Goal: Information Seeking & Learning: Learn about a topic

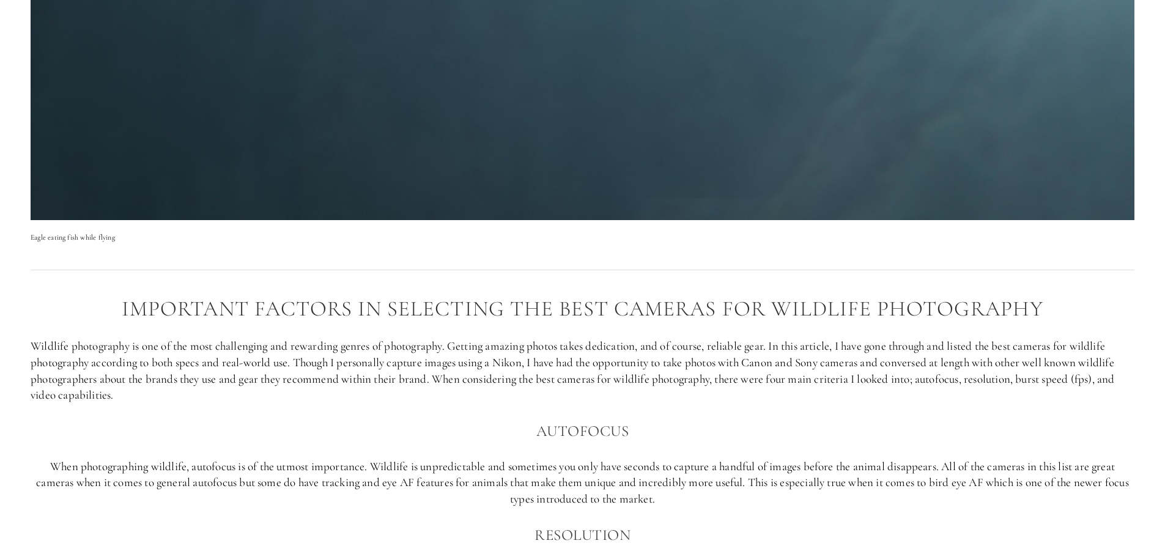
scroll to position [795, 0]
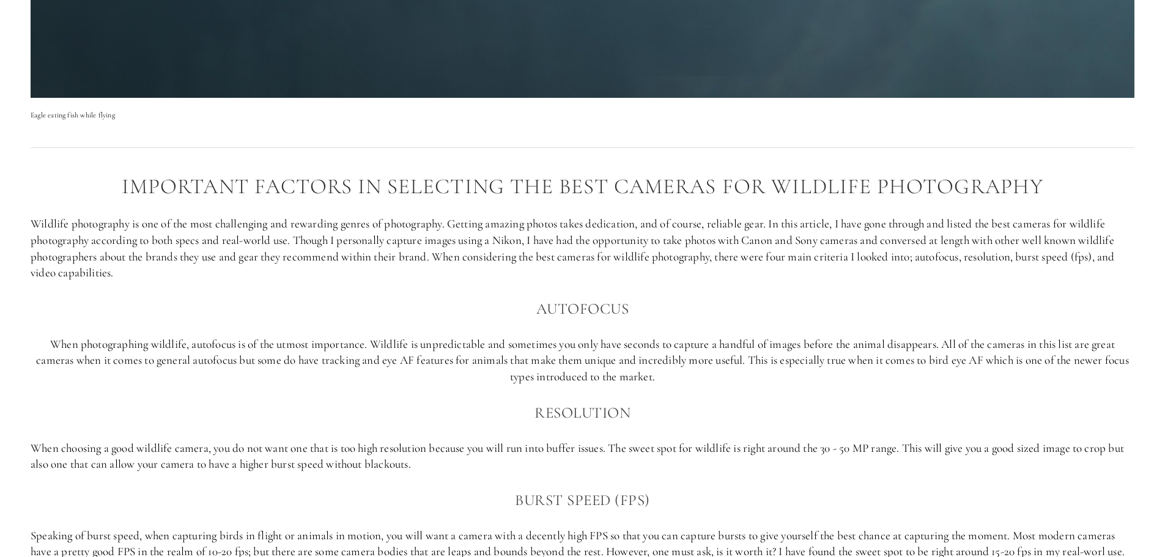
drag, startPoint x: 306, startPoint y: 278, endPoint x: 95, endPoint y: 174, distance: 235.7
click at [95, 175] on div "Important factors in selecting the best cameras for Wildlife photography Wildli…" at bounding box center [583, 427] width 1104 height 505
click at [95, 175] on h2 "Important factors in selecting the best cameras for Wildlife photography" at bounding box center [583, 187] width 1104 height 24
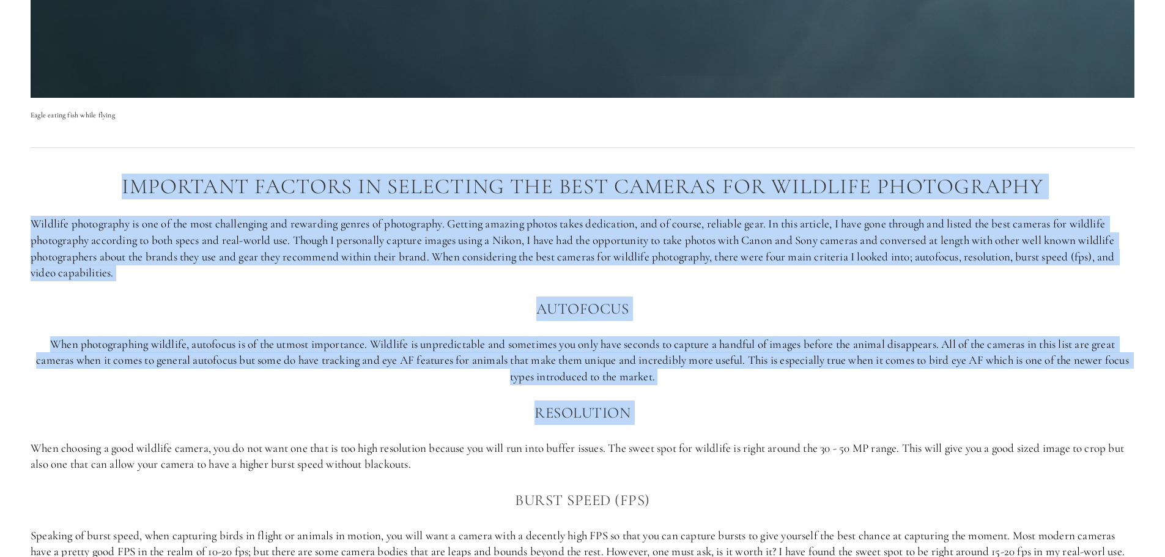
drag, startPoint x: 95, startPoint y: 174, endPoint x: 728, endPoint y: 385, distance: 667.6
click at [728, 385] on div "Important factors in selecting the best cameras for Wildlife photography Wildli…" at bounding box center [583, 427] width 1104 height 505
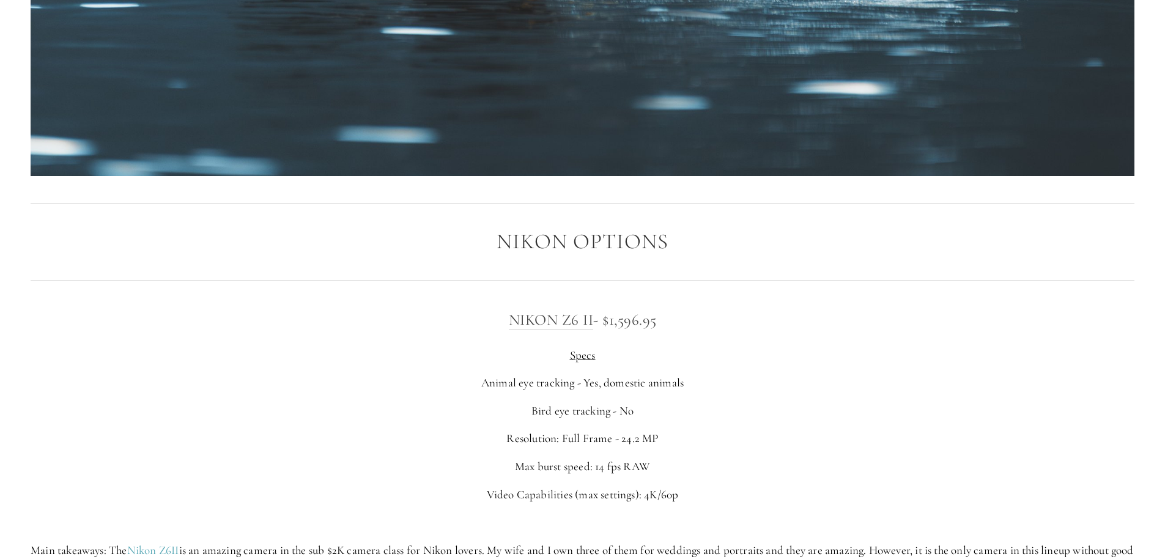
scroll to position [2079, 0]
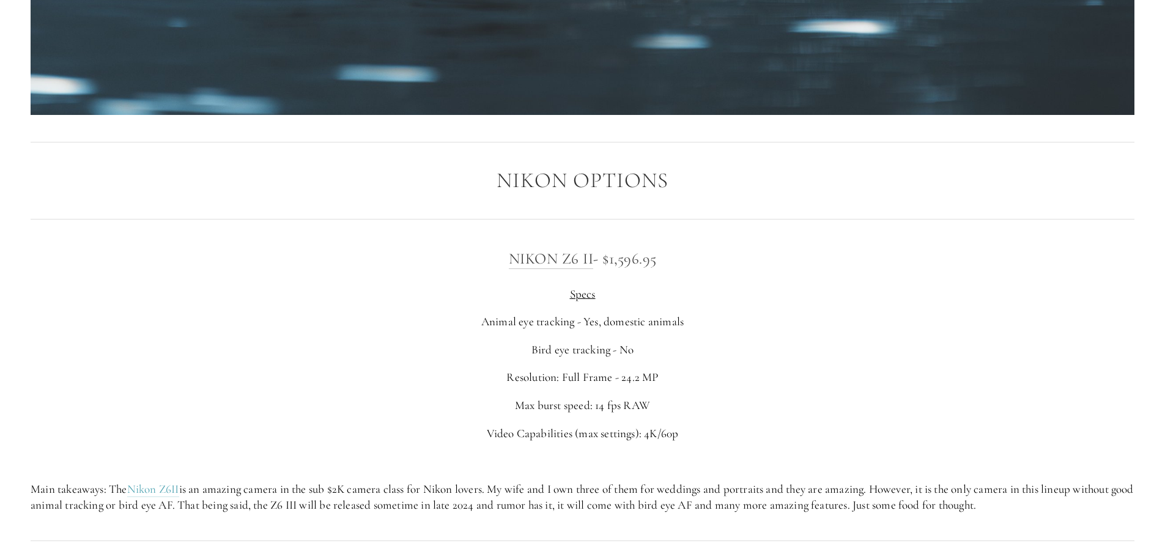
drag, startPoint x: 715, startPoint y: 322, endPoint x: 781, endPoint y: 459, distance: 151.8
click at [781, 459] on div "Nikon Z6 II - $1,596.95 Specs Animal eye tracking - Yes, domestic animals Bird …" at bounding box center [583, 379] width 1104 height 267
click at [781, 459] on p at bounding box center [583, 461] width 1104 height 17
drag, startPoint x: 781, startPoint y: 459, endPoint x: 869, endPoint y: 328, distance: 157.5
click at [869, 328] on div "Nikon Z6 II - $1,596.95 Specs Animal eye tracking - Yes, domestic animals Bird …" at bounding box center [583, 379] width 1104 height 267
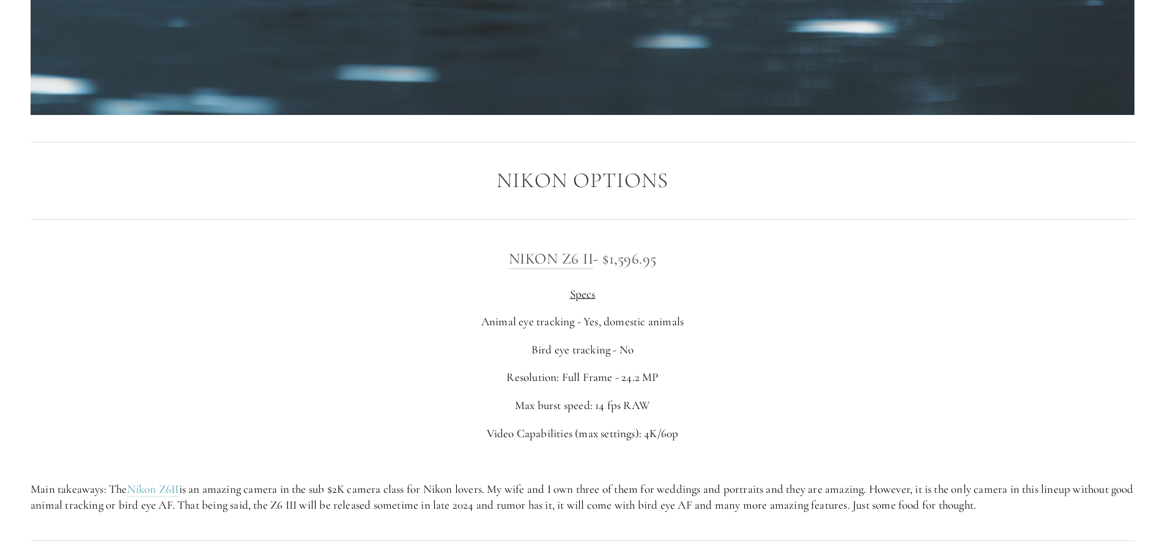
click at [869, 328] on p "Animal eye tracking - Yes, domestic animals" at bounding box center [583, 322] width 1104 height 17
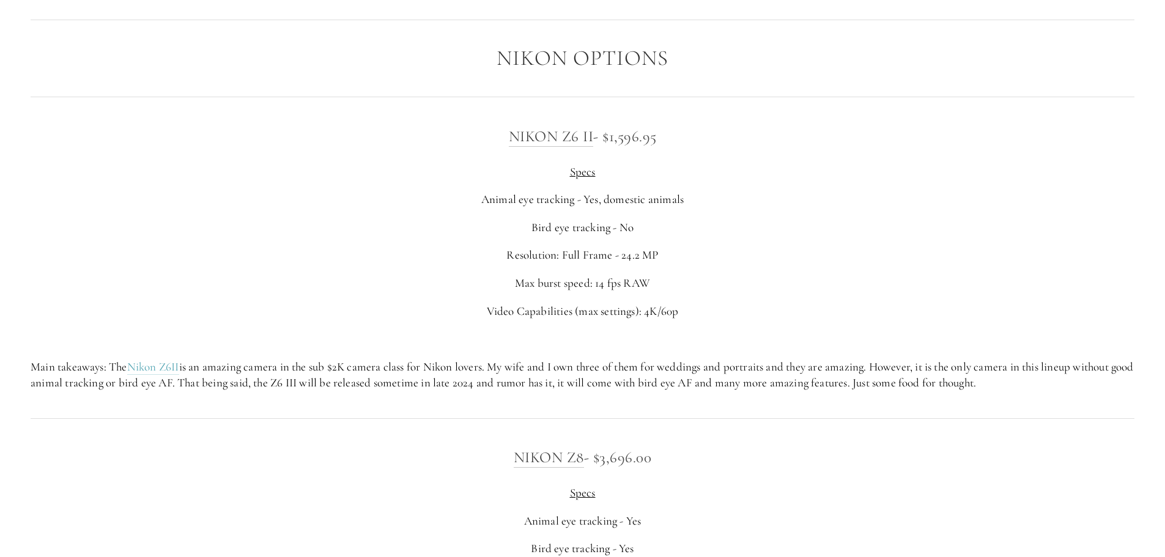
click at [852, 380] on p "Main takeaways: The Nikon Z6II is an amazing camera in the sub $2K camera class…" at bounding box center [583, 375] width 1104 height 32
drag, startPoint x: 1043, startPoint y: 383, endPoint x: 998, endPoint y: 314, distance: 82.3
click at [998, 314] on div "Nikon Z6 II - $1,596.95 Specs Animal eye tracking - Yes, domestic animals Bird …" at bounding box center [582, 258] width 1124 height 288
click at [998, 314] on p "Video Capabilities (max settings): 4K/60p" at bounding box center [583, 311] width 1104 height 17
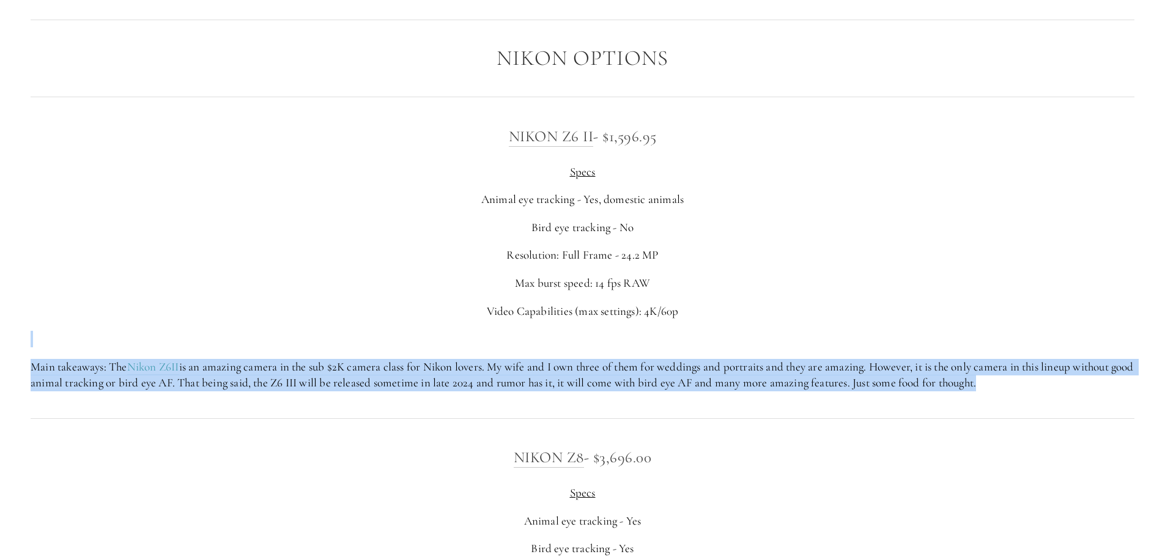
drag, startPoint x: 998, startPoint y: 314, endPoint x: 1056, endPoint y: 389, distance: 94.7
click at [1056, 389] on div "Nikon Z6 II - $1,596.95 Specs Animal eye tracking - Yes, domestic animals Bird …" at bounding box center [583, 257] width 1104 height 267
click at [1056, 389] on p "Main takeaways: The Nikon Z6II is an amazing camera in the sub $2K camera class…" at bounding box center [583, 375] width 1104 height 32
drag, startPoint x: 1056, startPoint y: 389, endPoint x: 1061, endPoint y: 325, distance: 63.8
click at [1061, 325] on div "Nikon Z6 II - $1,596.95 Specs Animal eye tracking - Yes, domestic animals Bird …" at bounding box center [583, 257] width 1104 height 267
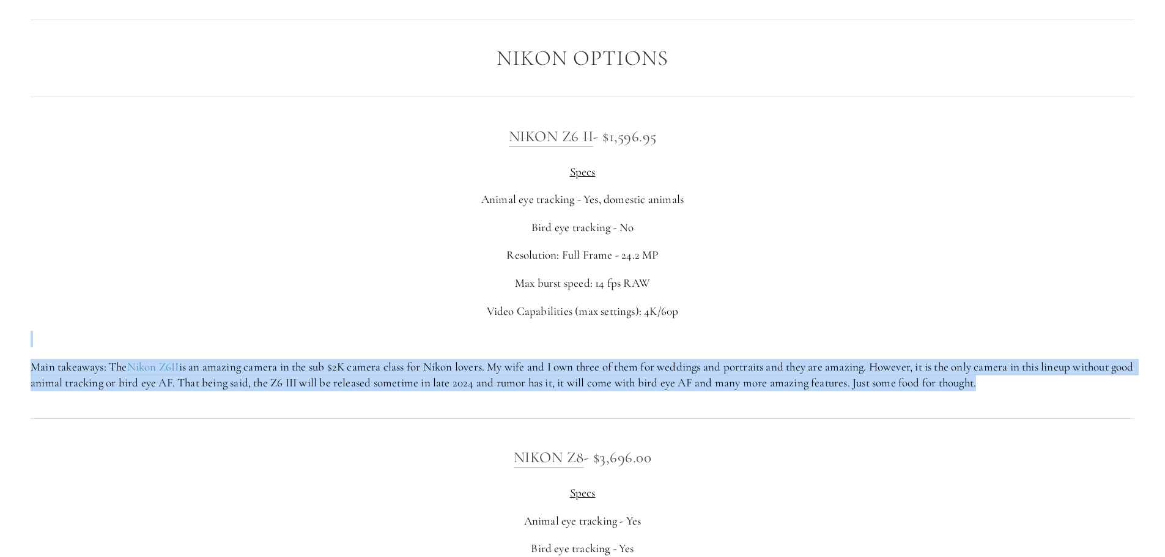
click at [1061, 325] on div "Nikon Z6 II - $1,596.95 Specs Animal eye tracking - Yes, domestic animals Bird …" at bounding box center [583, 257] width 1104 height 267
drag, startPoint x: 1061, startPoint y: 325, endPoint x: 1079, endPoint y: 390, distance: 67.2
click at [1079, 390] on div "Nikon Z6 II - $1,596.95 Specs Animal eye tracking - Yes, domestic animals Bird …" at bounding box center [583, 257] width 1104 height 267
click at [1079, 390] on p "Main takeaways: The Nikon Z6II is an amazing camera in the sub $2K camera class…" at bounding box center [583, 375] width 1104 height 32
drag, startPoint x: 1079, startPoint y: 390, endPoint x: 1080, endPoint y: 344, distance: 45.9
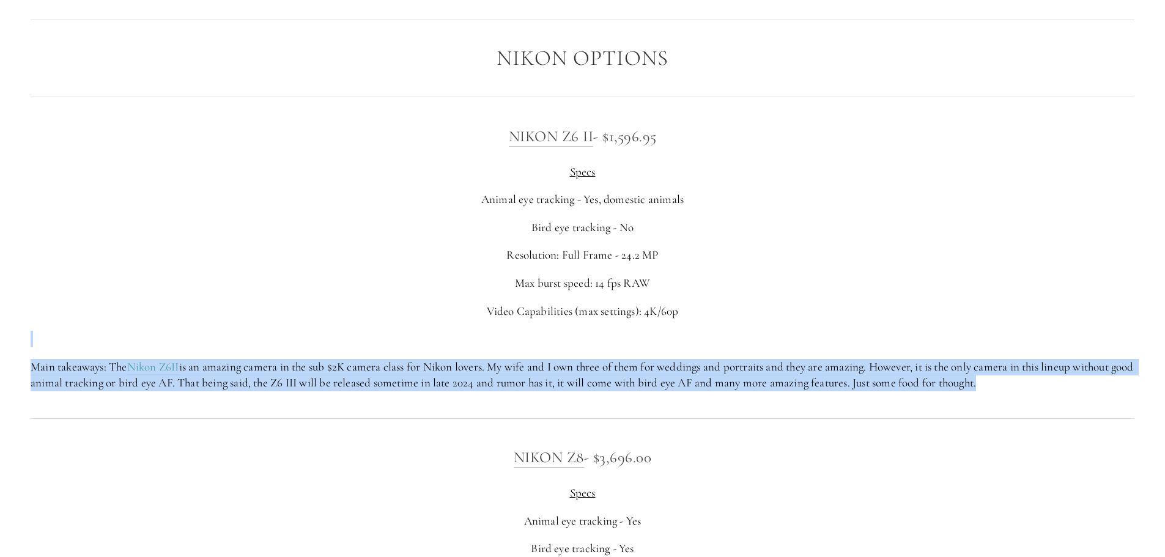
click at [1080, 344] on div "Nikon Z6 II - $1,596.95 Specs Animal eye tracking - Yes, domestic animals Bird …" at bounding box center [583, 257] width 1104 height 267
click at [1080, 344] on p at bounding box center [583, 339] width 1104 height 17
drag, startPoint x: 1080, startPoint y: 344, endPoint x: 1096, endPoint y: 390, distance: 48.5
click at [1096, 390] on div "Nikon Z6 II - $1,596.95 Specs Animal eye tracking - Yes, domestic animals Bird …" at bounding box center [583, 257] width 1104 height 267
click at [1096, 390] on p "Main takeaways: The Nikon Z6II is an amazing camera in the sub $2K camera class…" at bounding box center [583, 375] width 1104 height 32
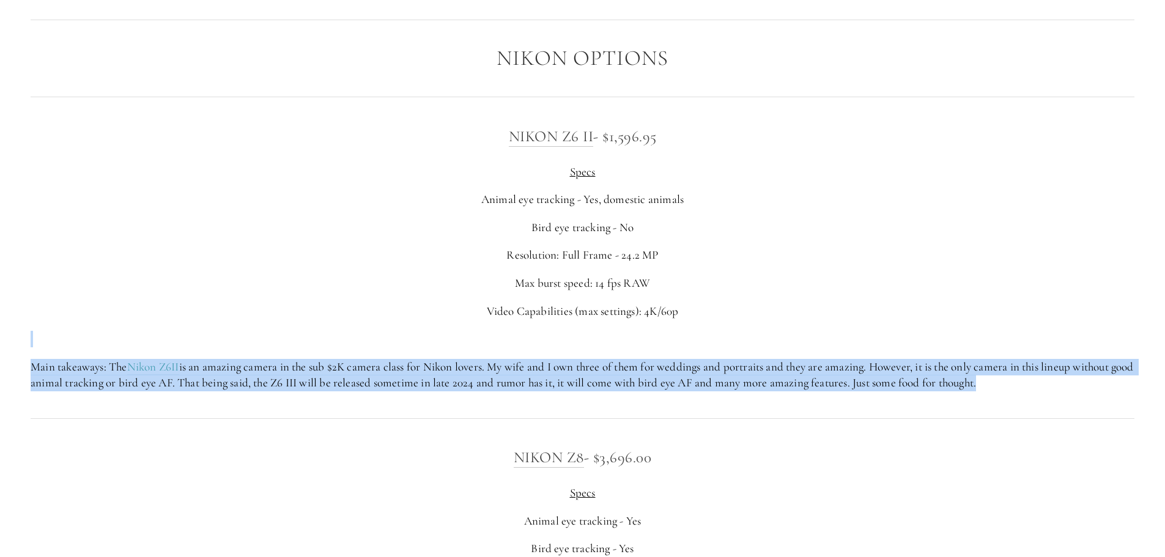
drag, startPoint x: 1096, startPoint y: 390, endPoint x: 1051, endPoint y: 330, distance: 75.1
click at [1051, 330] on div "Nikon Z6 II - $1,596.95 Specs Animal eye tracking - Yes, domestic animals Bird …" at bounding box center [583, 257] width 1104 height 267
click at [1051, 328] on div "Nikon Z6 II - $1,596.95 Specs Animal eye tracking - Yes, domestic animals Bird …" at bounding box center [583, 257] width 1104 height 267
click at [1043, 326] on div "Nikon Z6 II - $1,596.95 Specs Animal eye tracking - Yes, domestic animals Bird …" at bounding box center [583, 257] width 1104 height 267
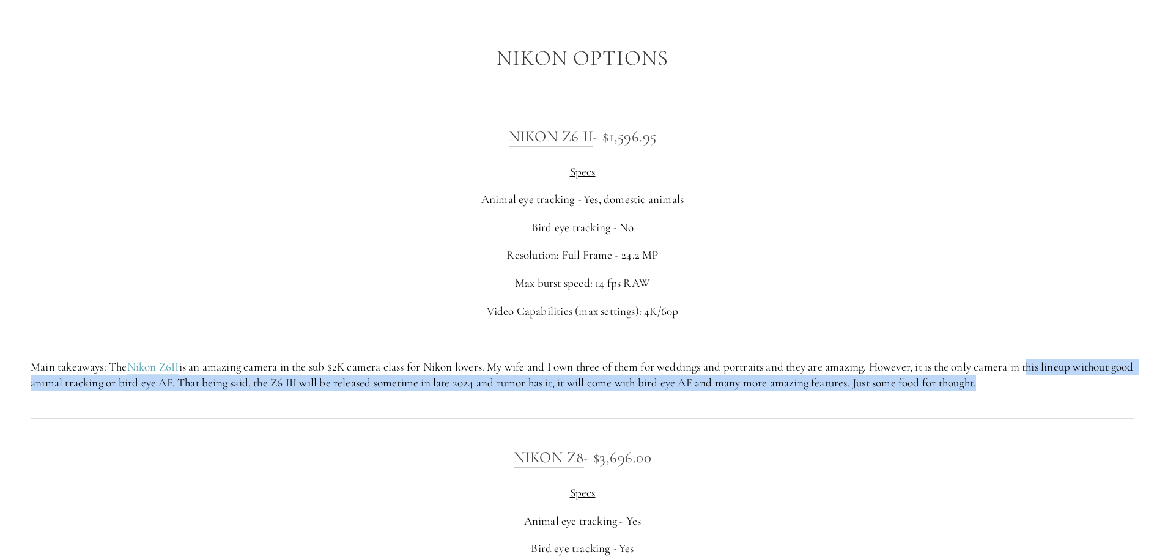
drag, startPoint x: 1043, startPoint y: 326, endPoint x: 1047, endPoint y: 358, distance: 32.1
click at [1047, 358] on div "Nikon Z6 II - $1,596.95 Specs Animal eye tracking - Yes, domestic animals Bird …" at bounding box center [583, 257] width 1104 height 267
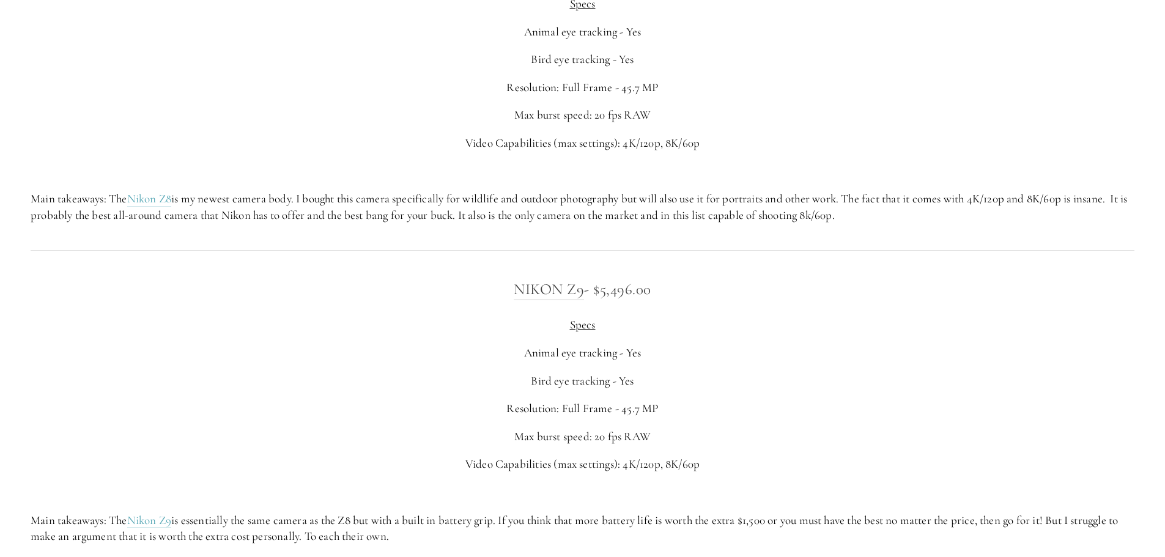
scroll to position [2568, 0]
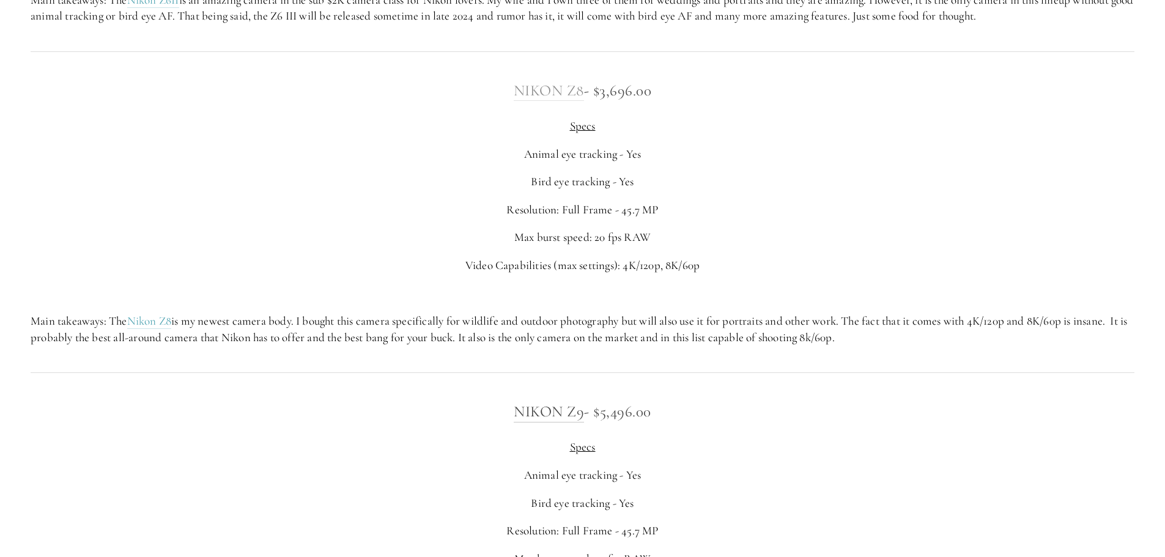
click at [548, 87] on link "Nikon Z8" at bounding box center [549, 91] width 70 height 20
